Goal: Use online tool/utility: Utilize a website feature to perform a specific function

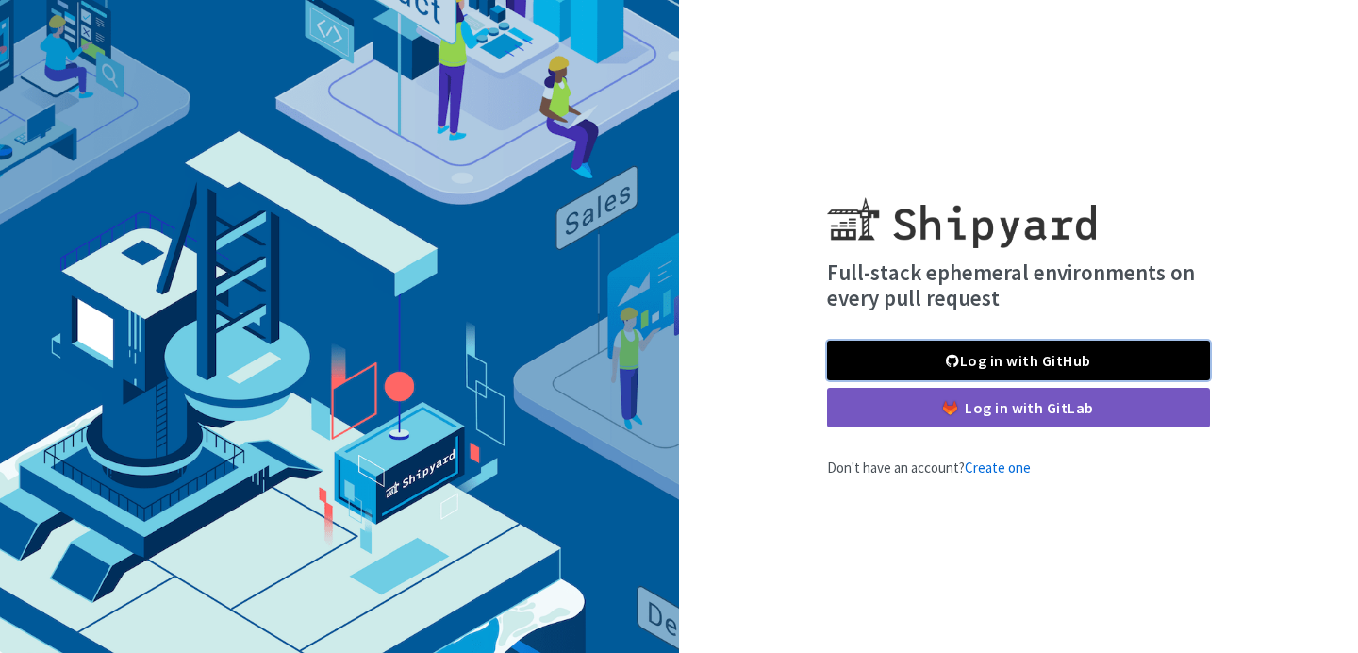
click at [1003, 355] on link "Log in with GitHub" at bounding box center [1018, 360] width 383 height 40
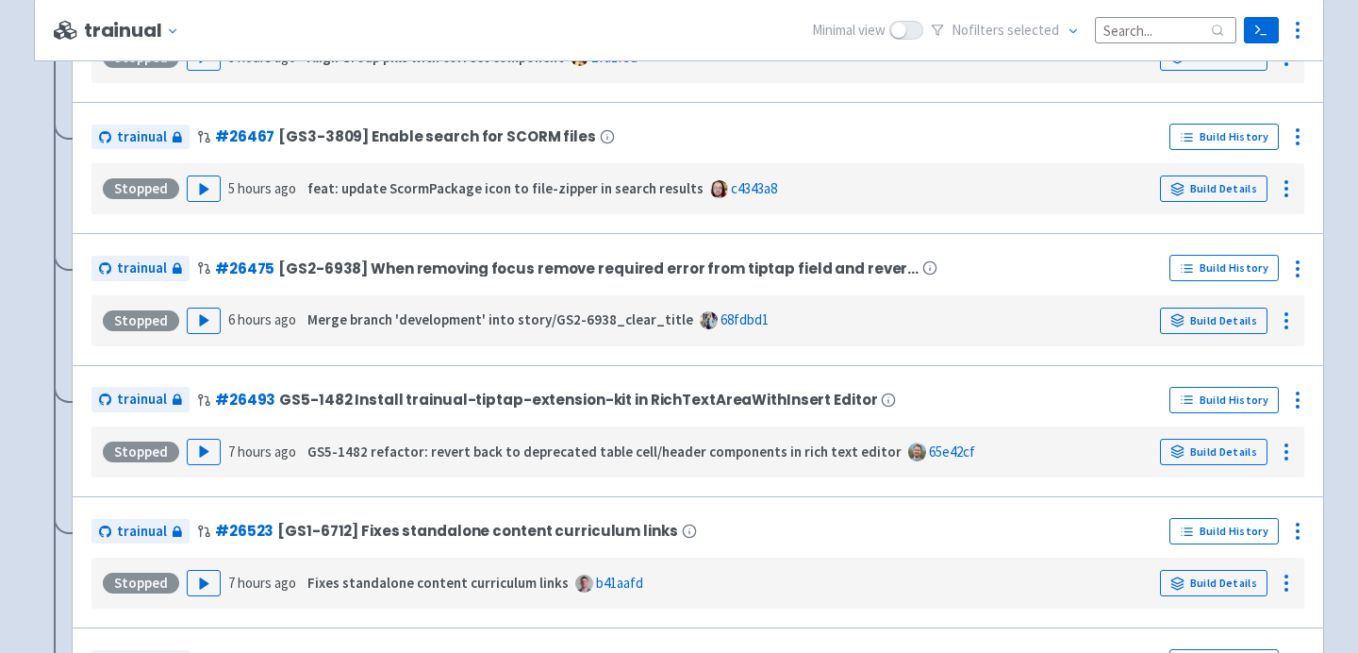
scroll to position [804, 0]
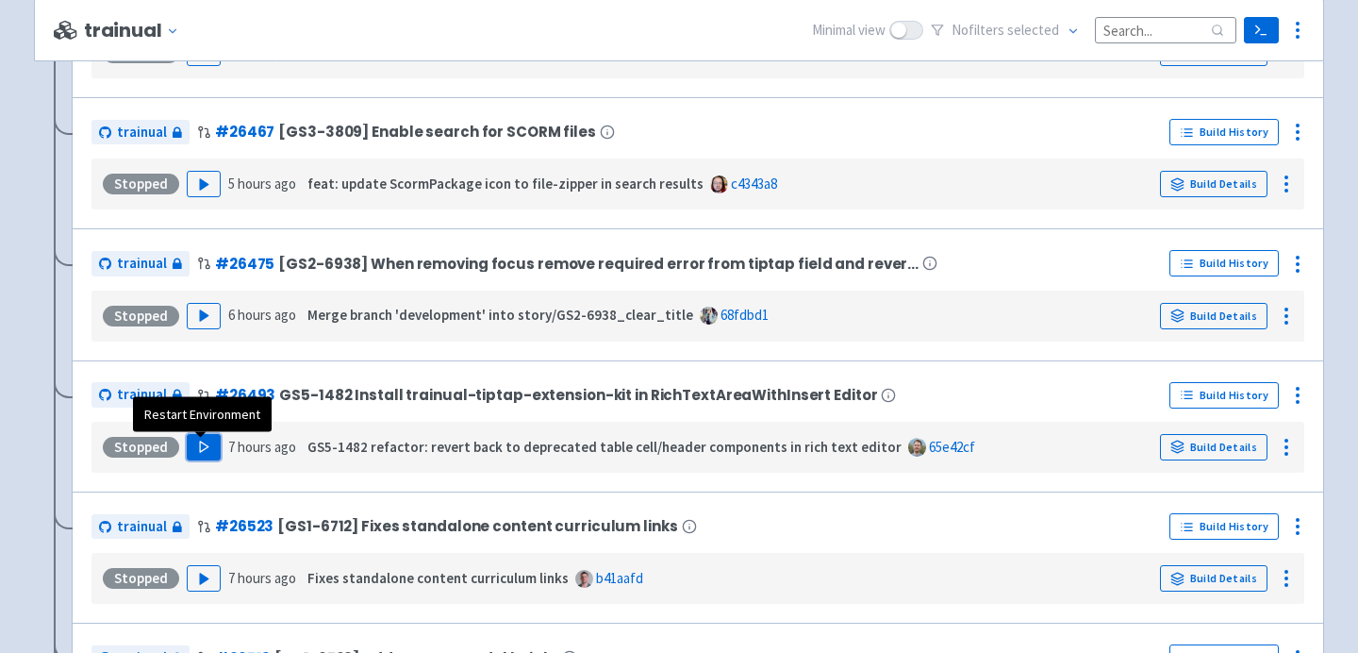
click at [200, 447] on polygon "button" at bounding box center [204, 446] width 8 height 10
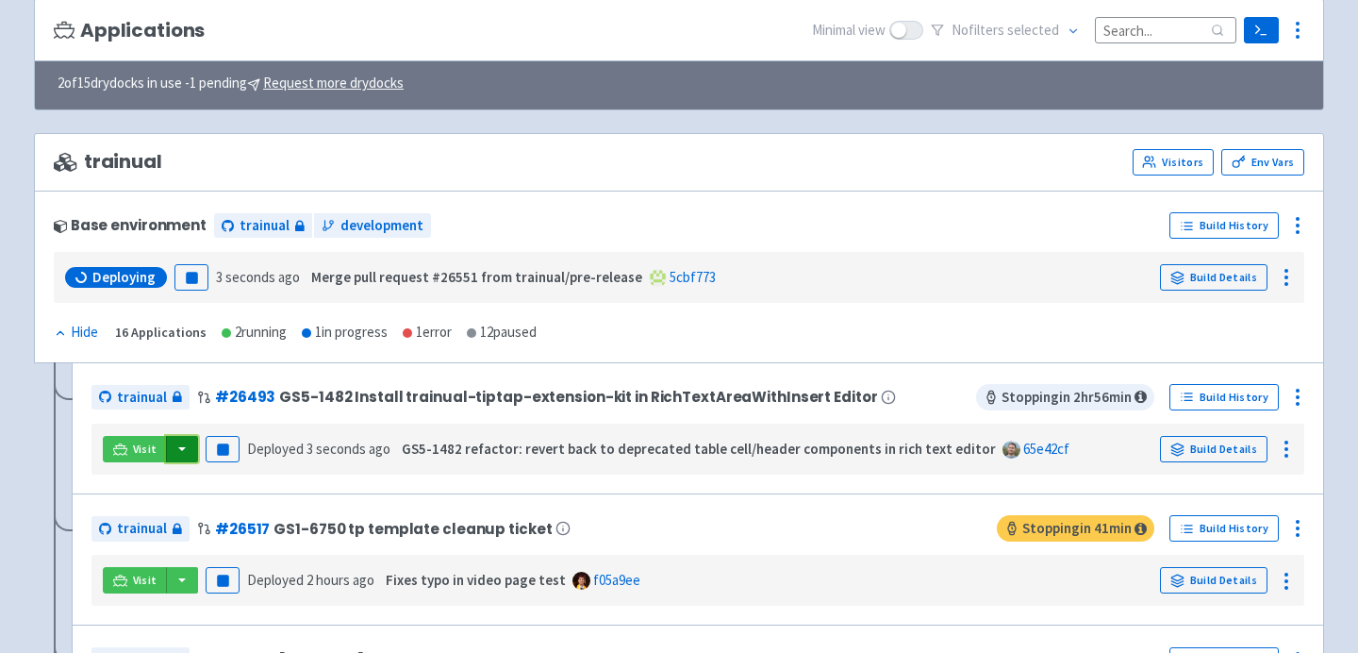
click at [179, 454] on button "button" at bounding box center [182, 449] width 32 height 26
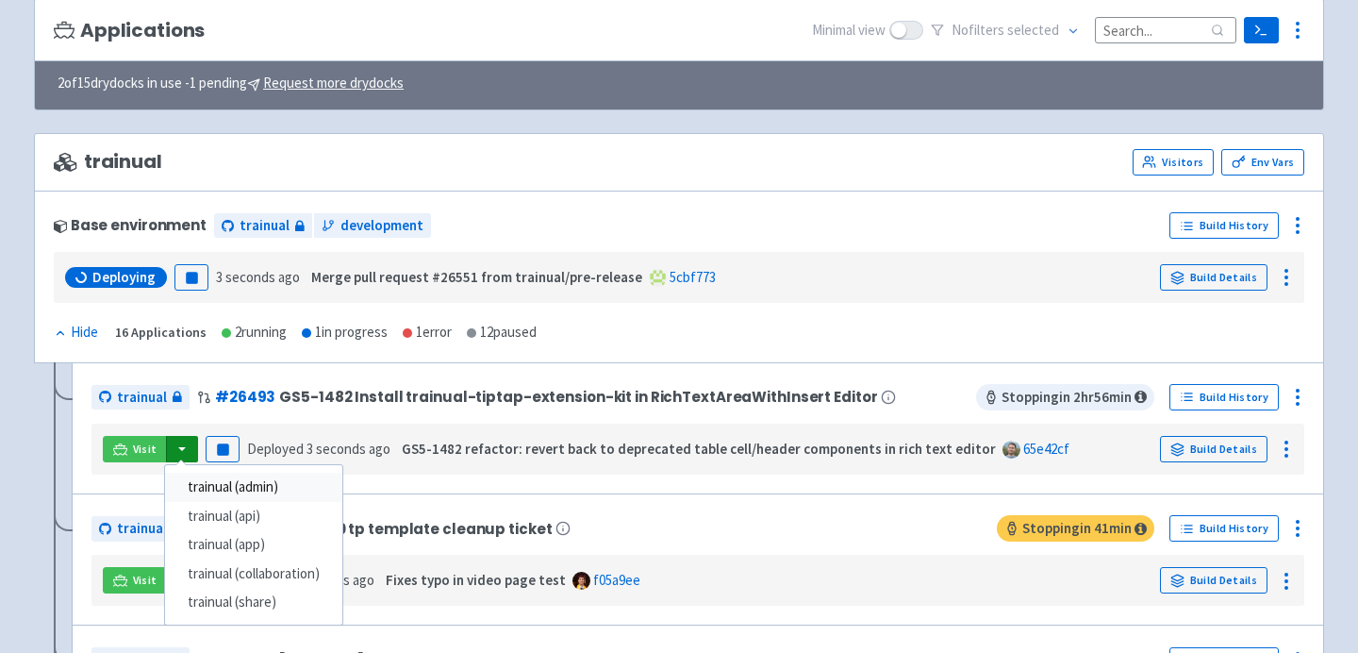
click at [243, 484] on link "trainual (admin)" at bounding box center [253, 486] width 177 height 29
